Goal: Download file/media

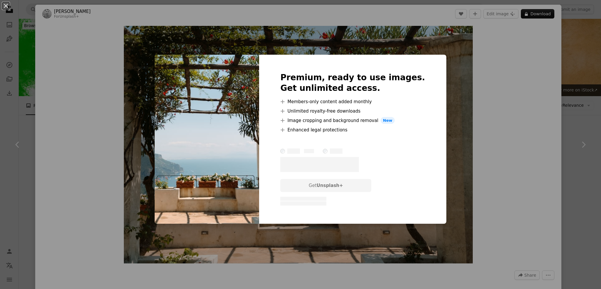
scroll to position [235, 0]
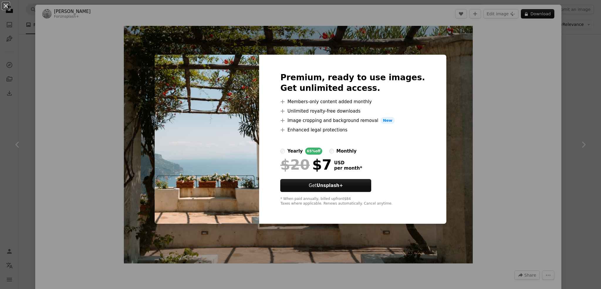
click at [450, 157] on div "An X shape Premium, ready to use images. Get unlimited access. A plus sign Memb…" at bounding box center [300, 144] width 601 height 289
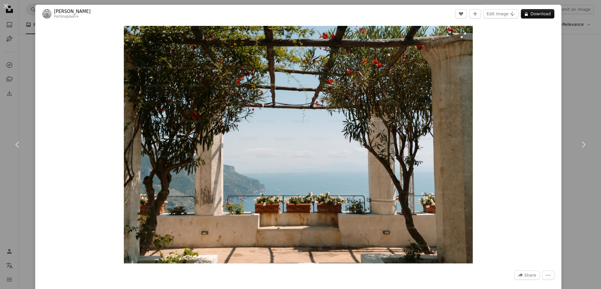
click at [315, 85] on img "Zoom in on this image" at bounding box center [298, 144] width 349 height 237
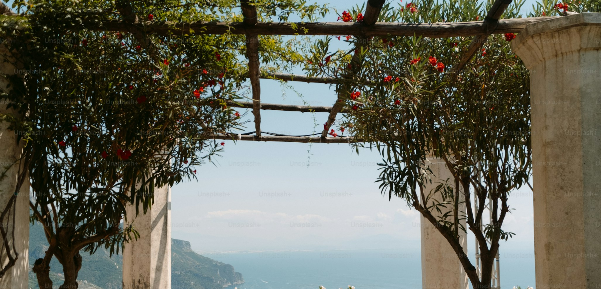
scroll to position [57, 0]
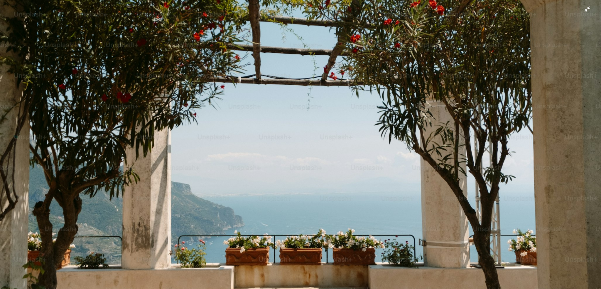
click at [535, 9] on img "Zoom out on this image" at bounding box center [301, 147] width 602 height 409
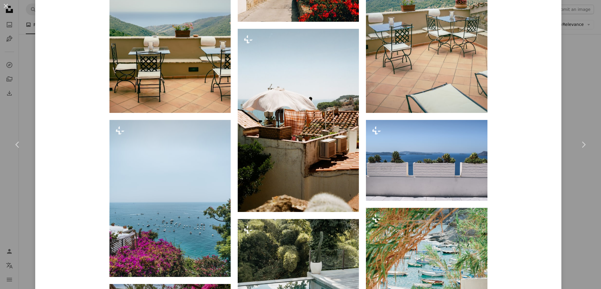
scroll to position [558, 0]
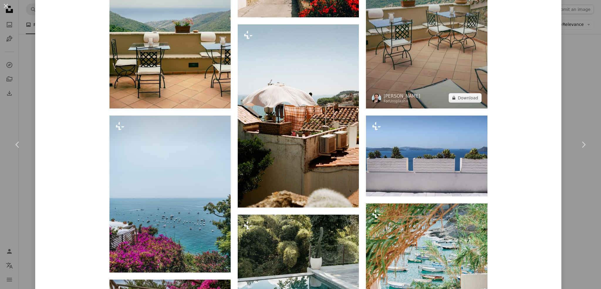
click at [450, 25] on img at bounding box center [426, 17] width 121 height 182
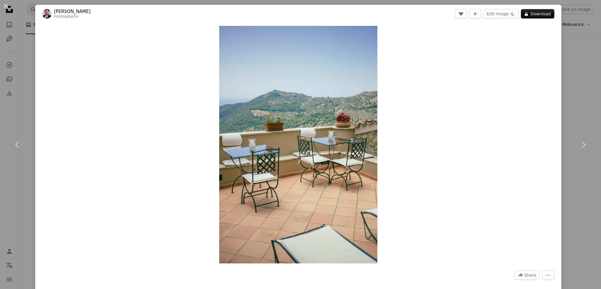
click at [578, 53] on div "An X shape Chevron left Chevron right [PERSON_NAME] For Unsplash+ A heart A plu…" at bounding box center [300, 144] width 601 height 289
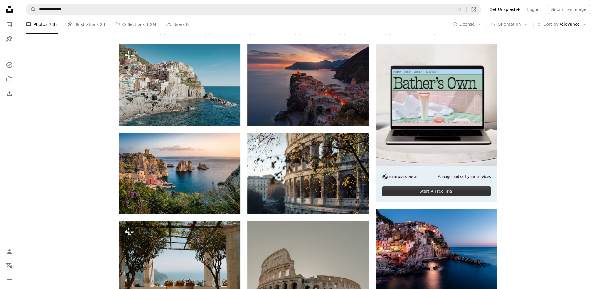
scroll to position [117, 0]
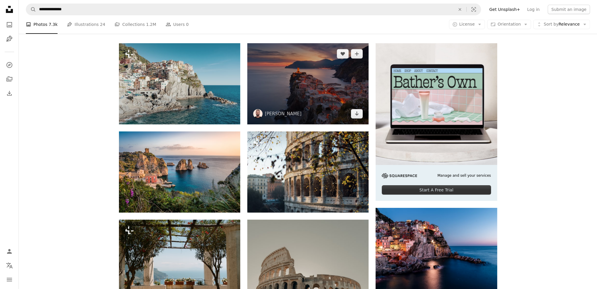
click at [308, 101] on img at bounding box center [307, 83] width 121 height 81
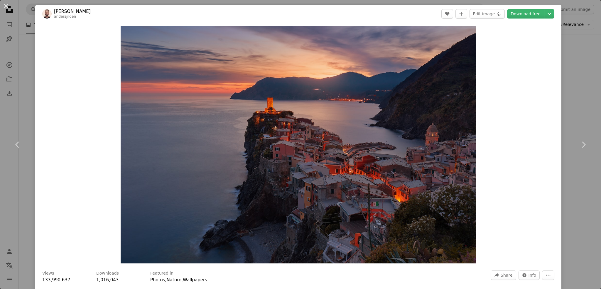
click at [569, 69] on div "An X shape Chevron left Chevron right [PERSON_NAME] andersjilden A heart A plus…" at bounding box center [300, 144] width 601 height 289
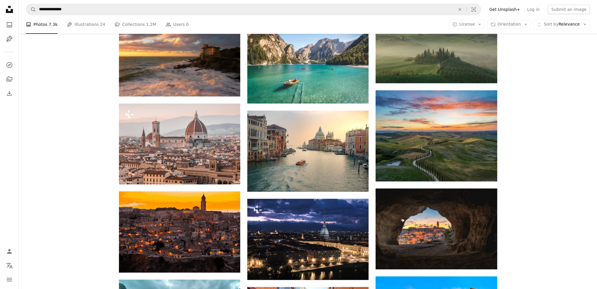
scroll to position [411, 0]
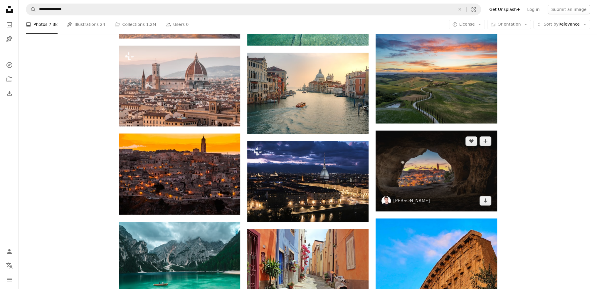
click at [400, 204] on span "[PERSON_NAME]" at bounding box center [406, 200] width 48 height 9
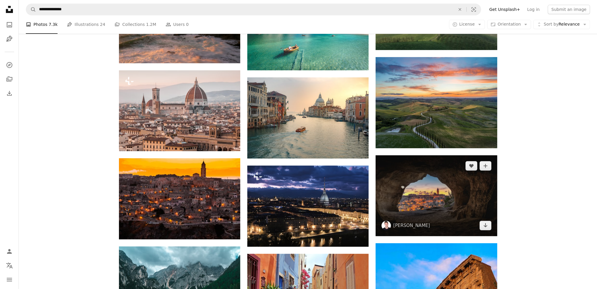
scroll to position [441, 0]
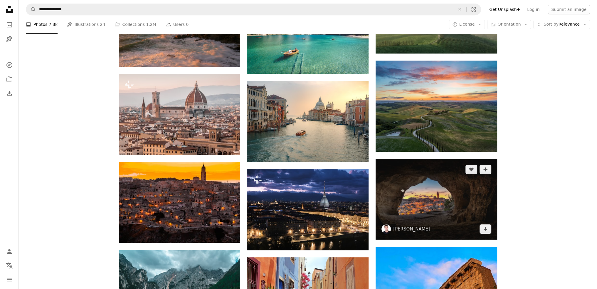
click at [401, 201] on img at bounding box center [436, 199] width 121 height 81
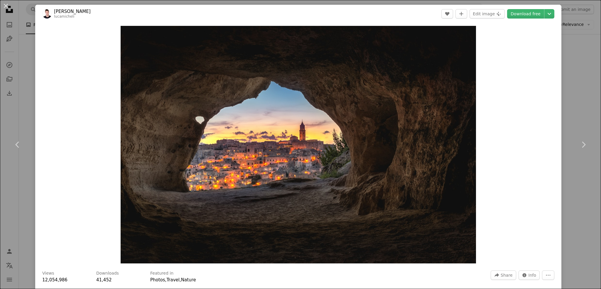
click at [587, 104] on div "An X shape Chevron left Chevron right [PERSON_NAME] A heart A plus sign Edit im…" at bounding box center [300, 144] width 601 height 289
